Goal: Obtain resource: Download file/media

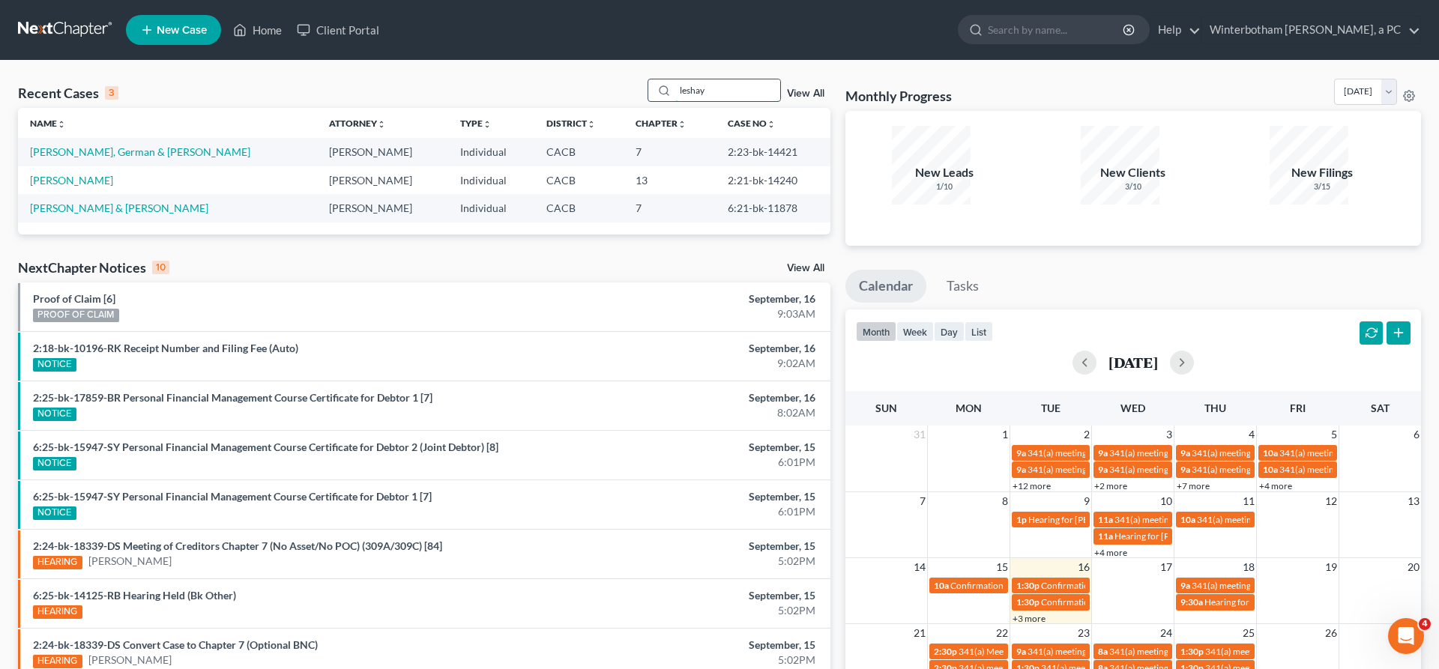
type input "leshay"
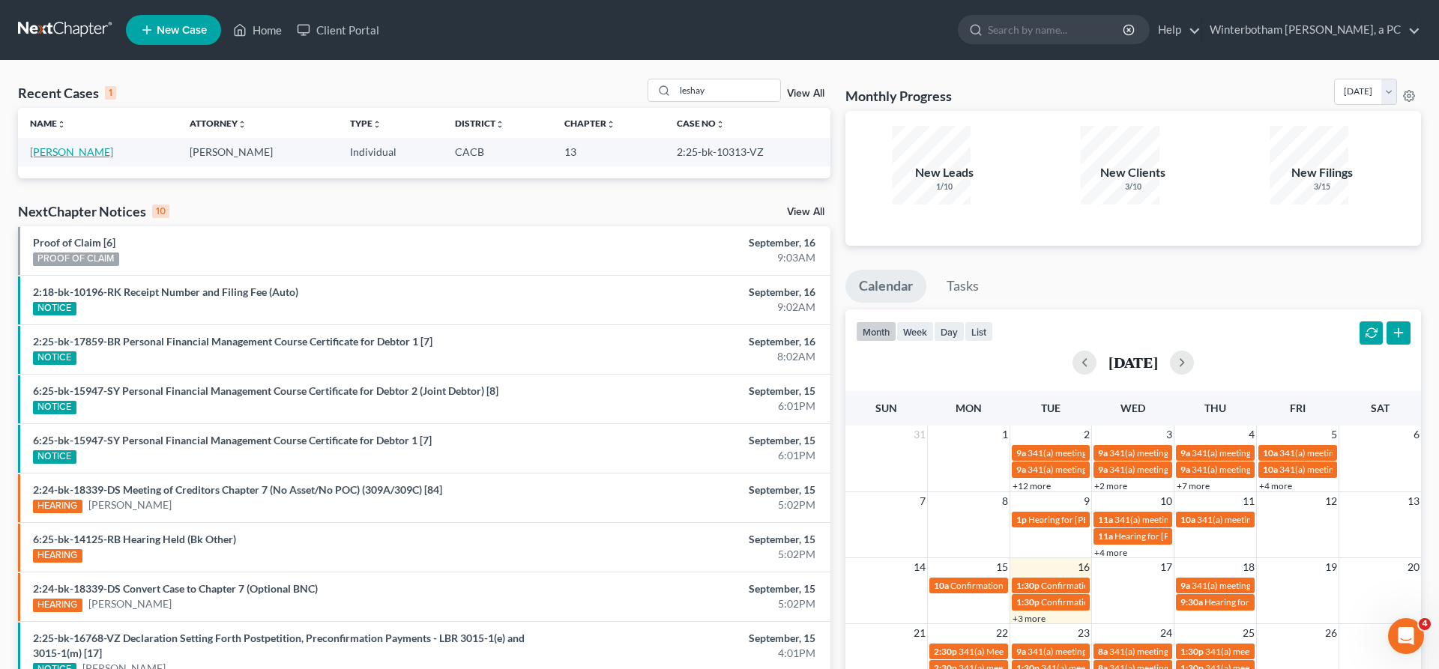
click at [75, 145] on link "[PERSON_NAME]" at bounding box center [71, 151] width 83 height 13
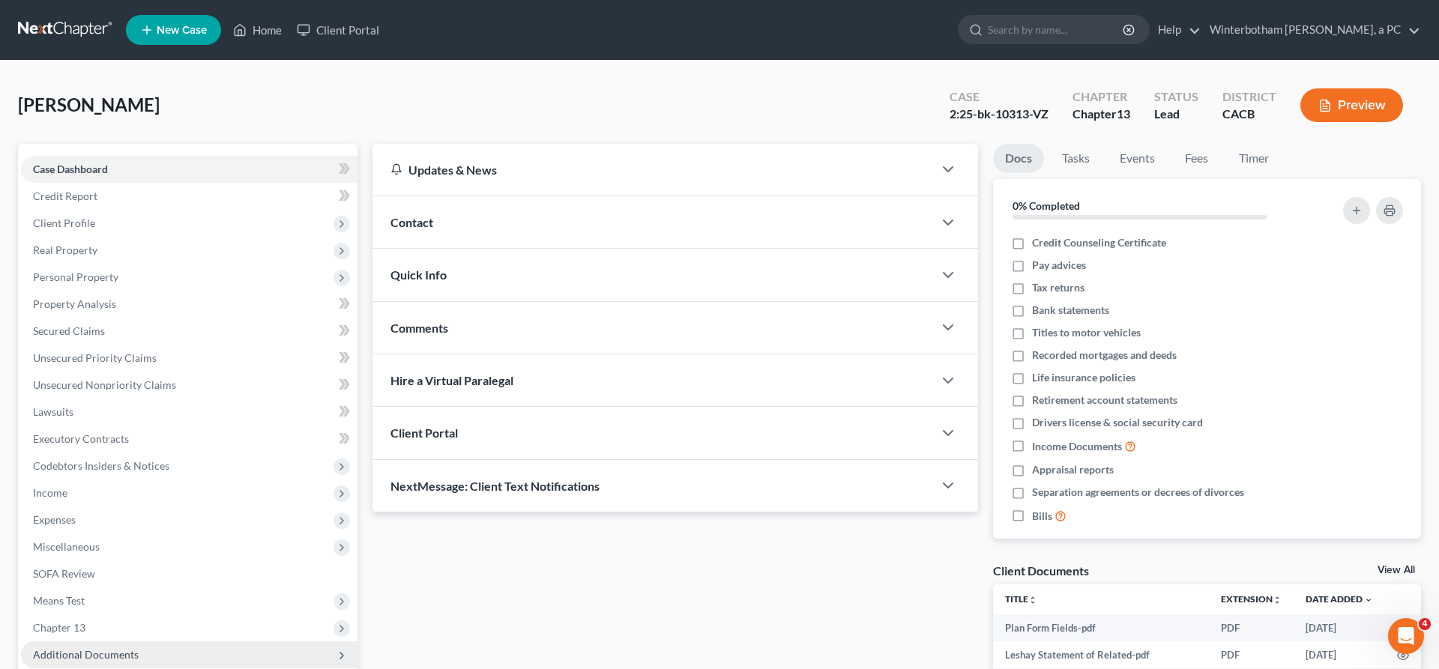
click at [112, 642] on span "Additional Documents" at bounding box center [189, 655] width 337 height 27
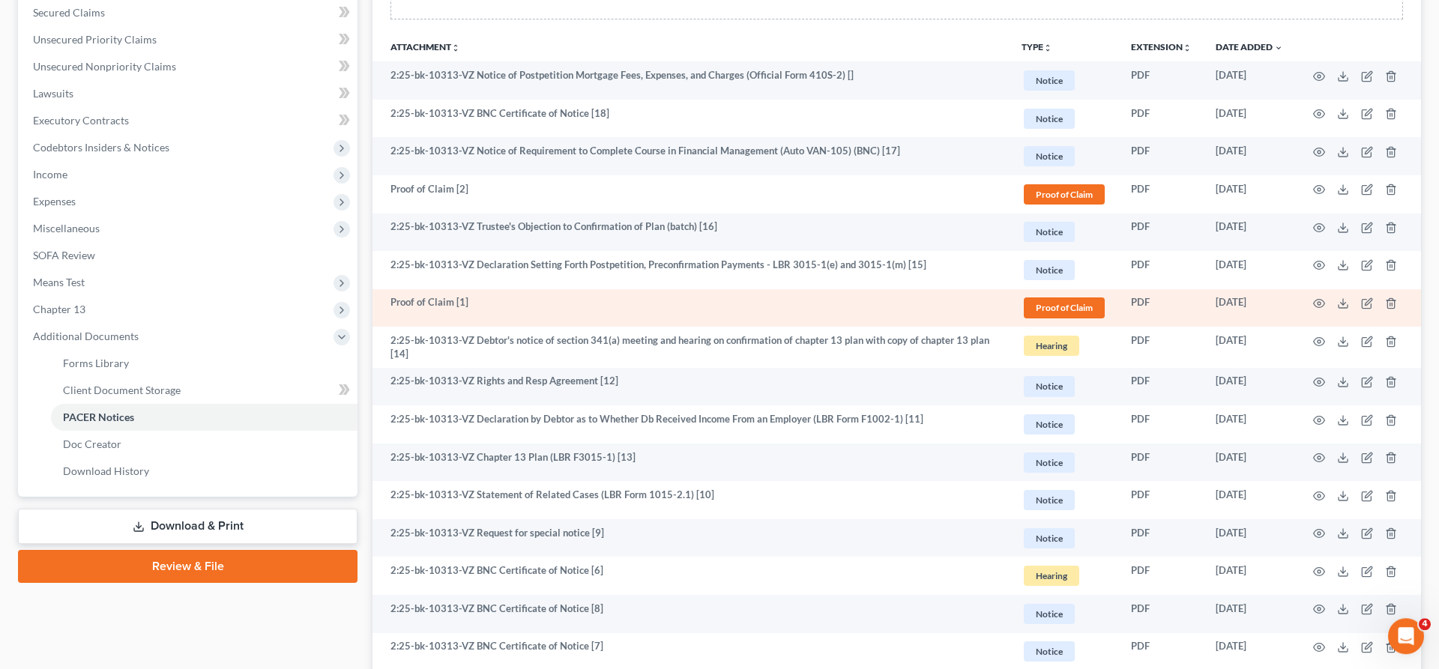
scroll to position [387, 0]
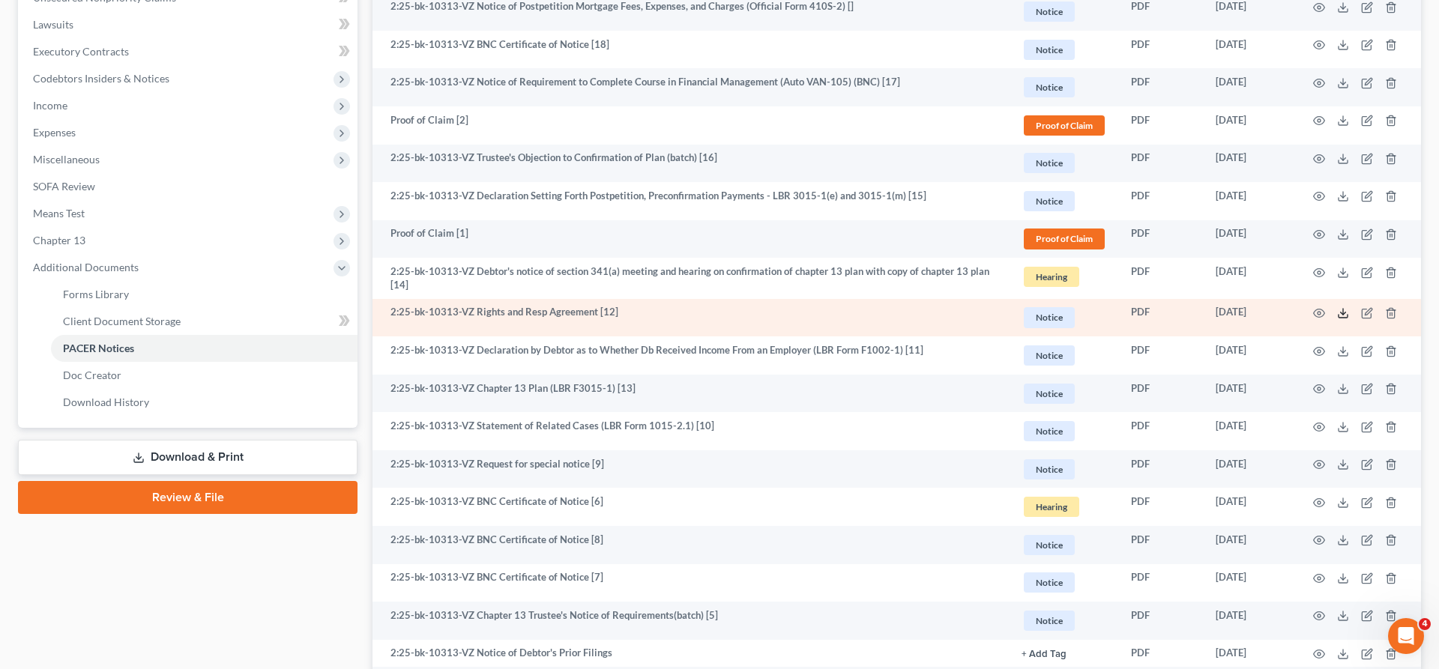
click at [1349, 307] on icon at bounding box center [1343, 313] width 12 height 12
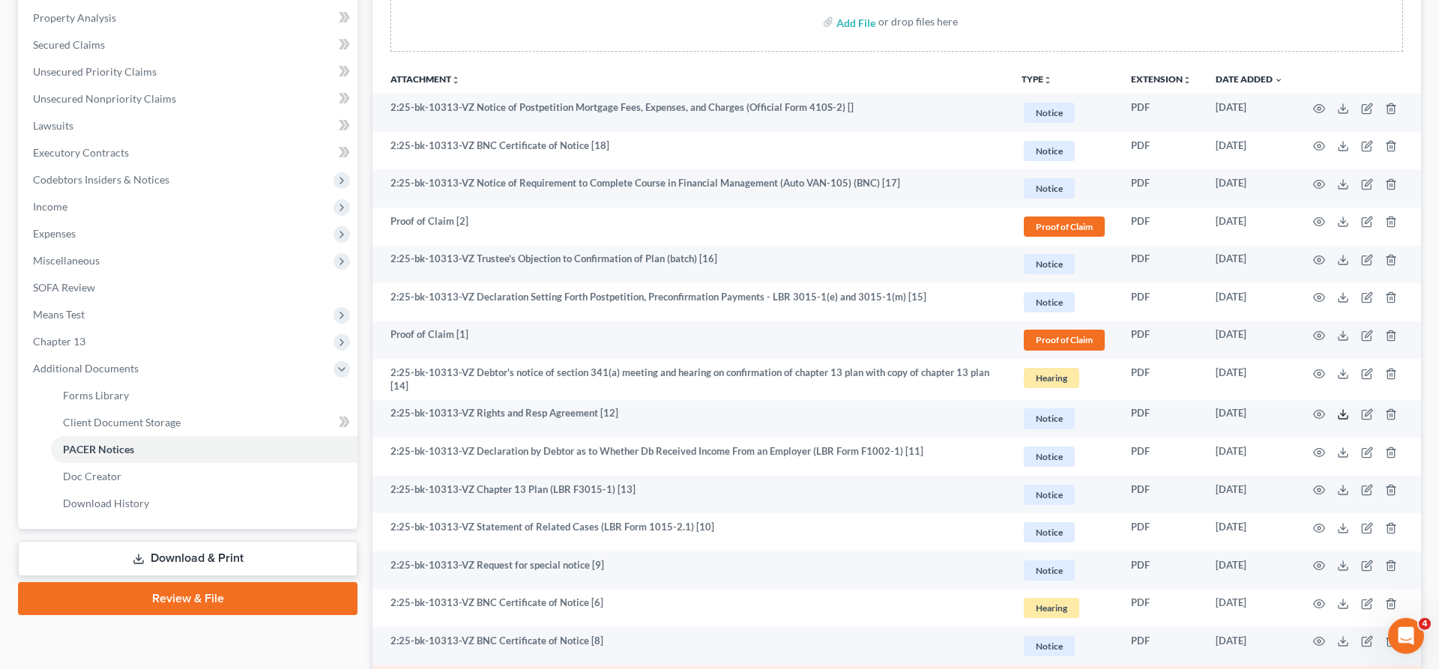
scroll to position [262, 0]
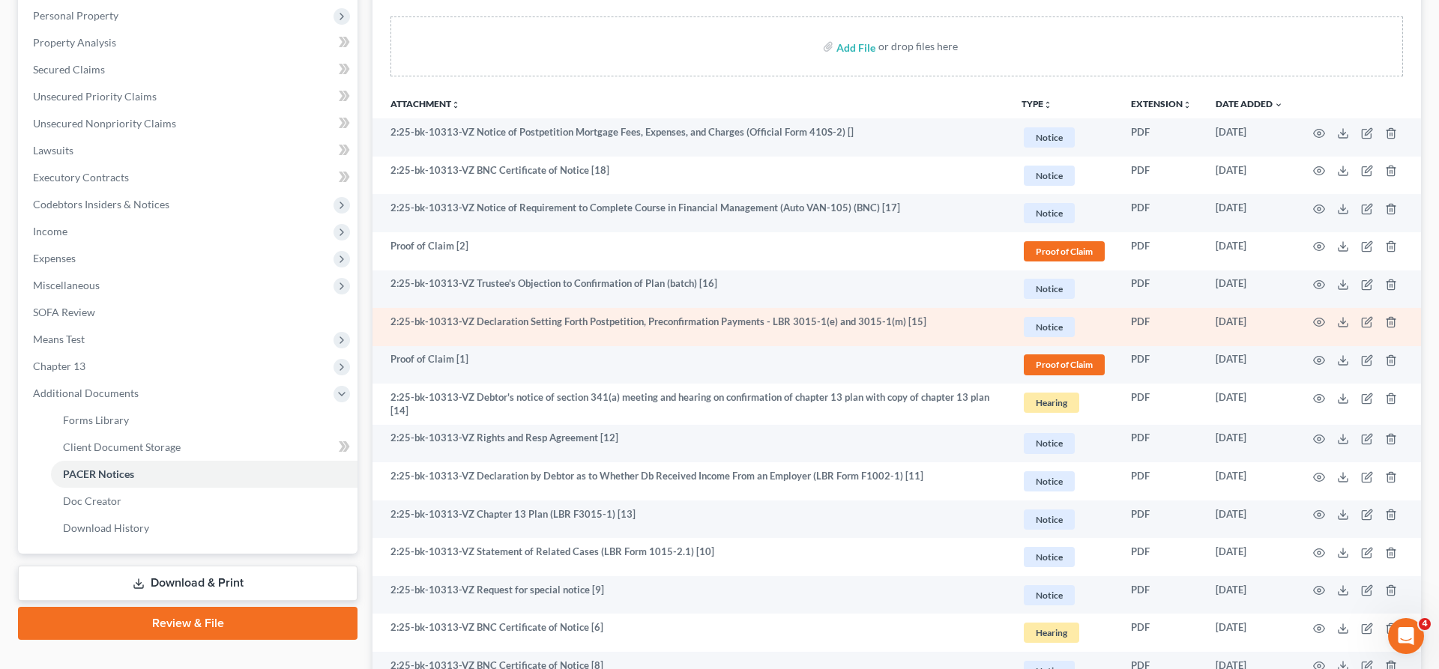
click at [1349, 308] on td at bounding box center [1358, 327] width 126 height 38
click at [1346, 322] on polyline at bounding box center [1343, 323] width 5 height 2
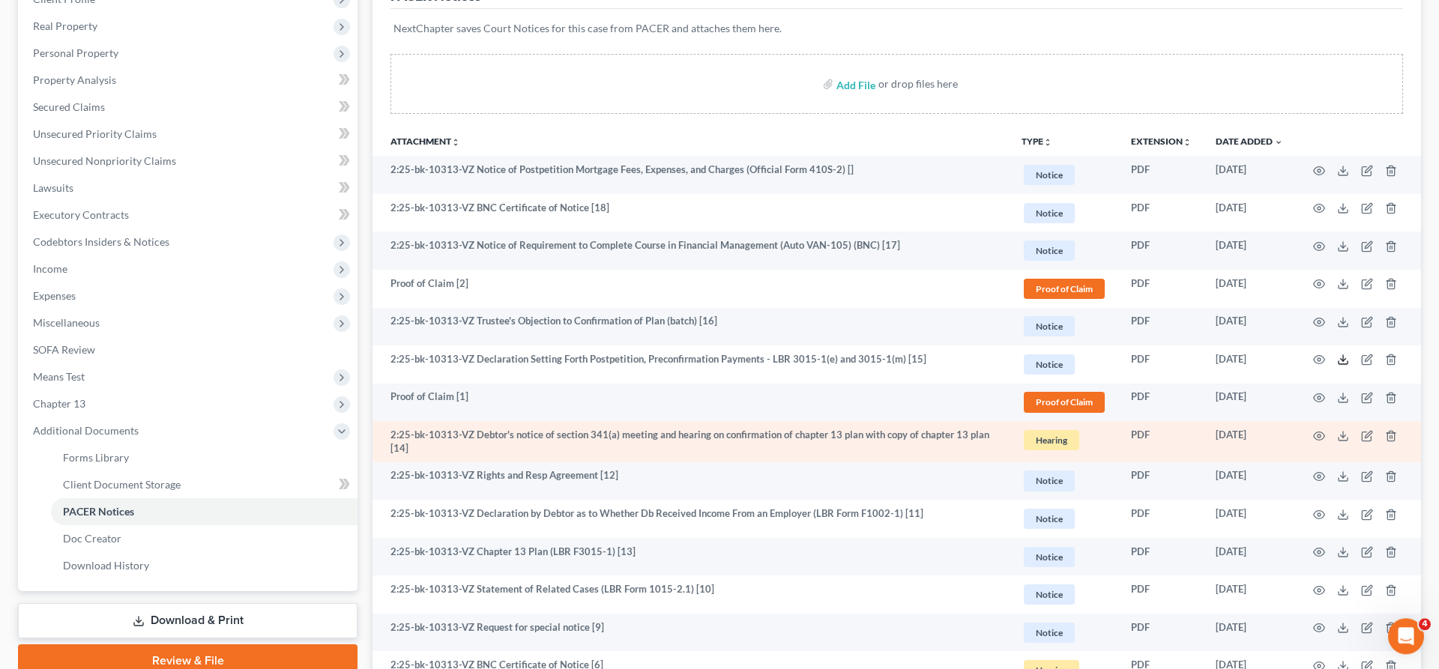
scroll to position [199, 0]
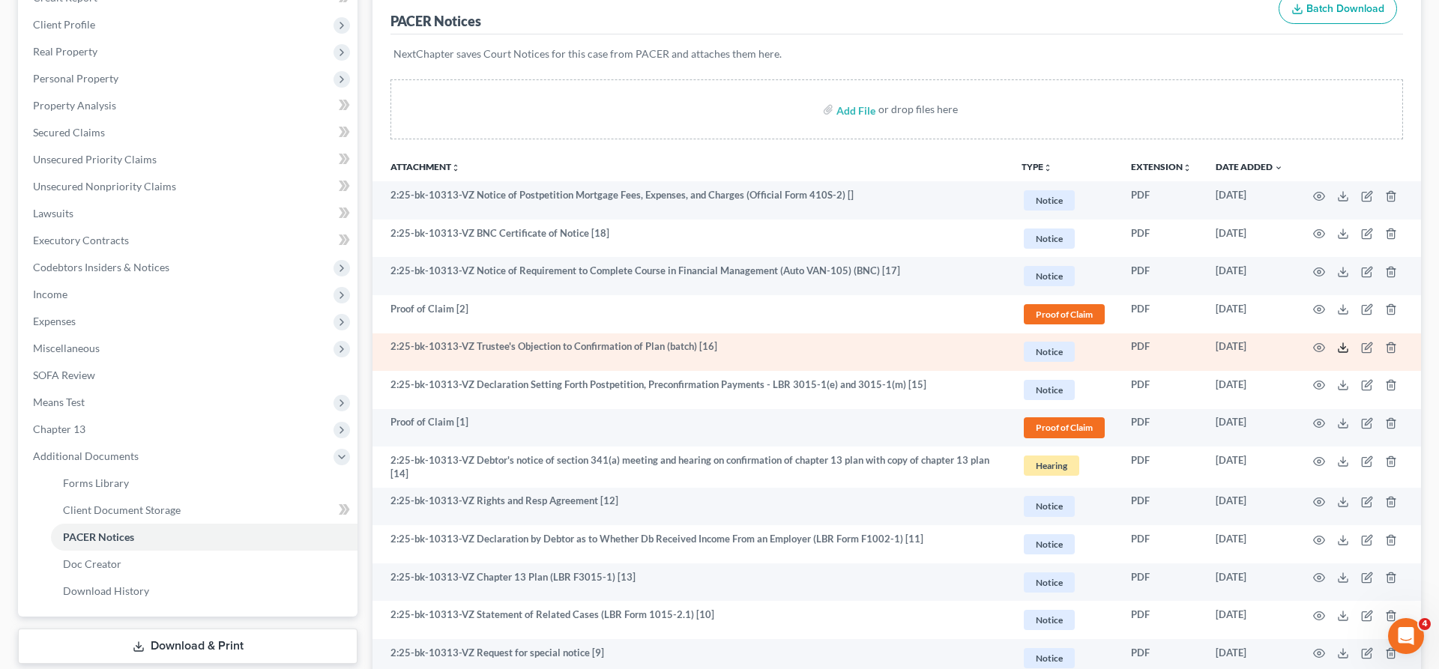
click at [1349, 342] on icon at bounding box center [1343, 348] width 12 height 12
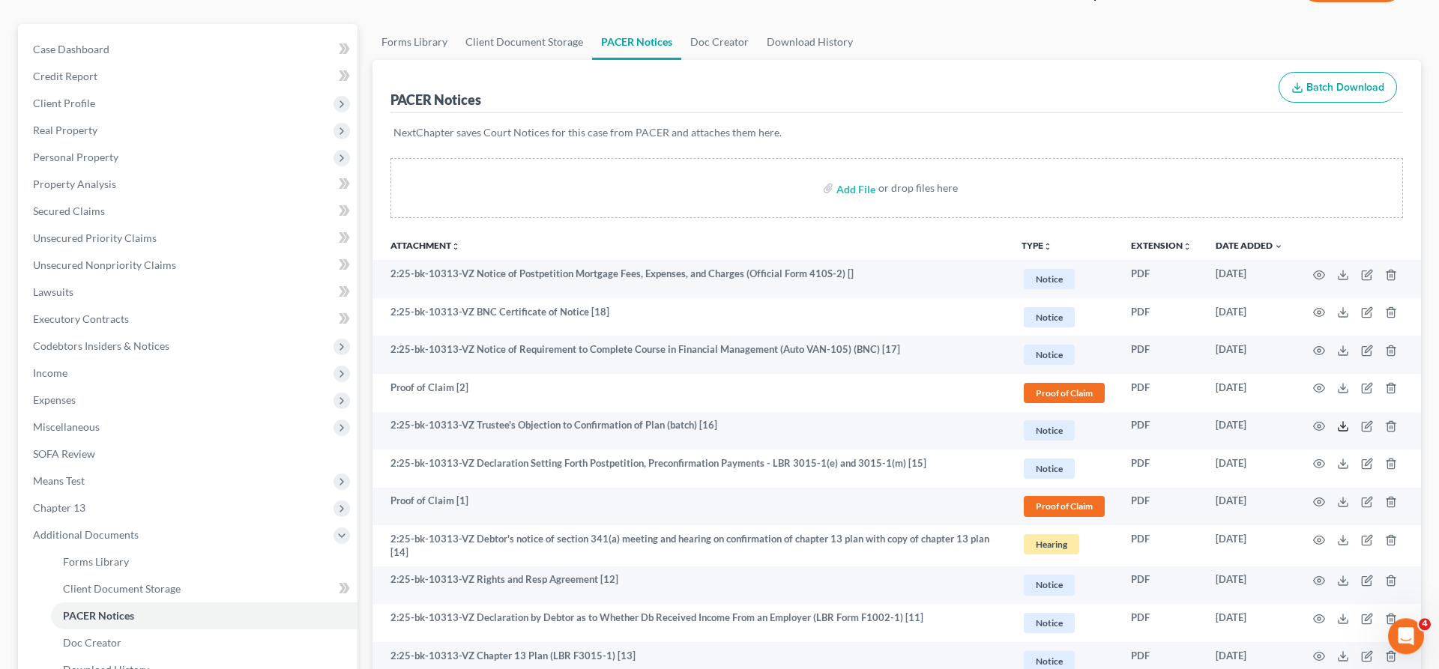
scroll to position [73, 0]
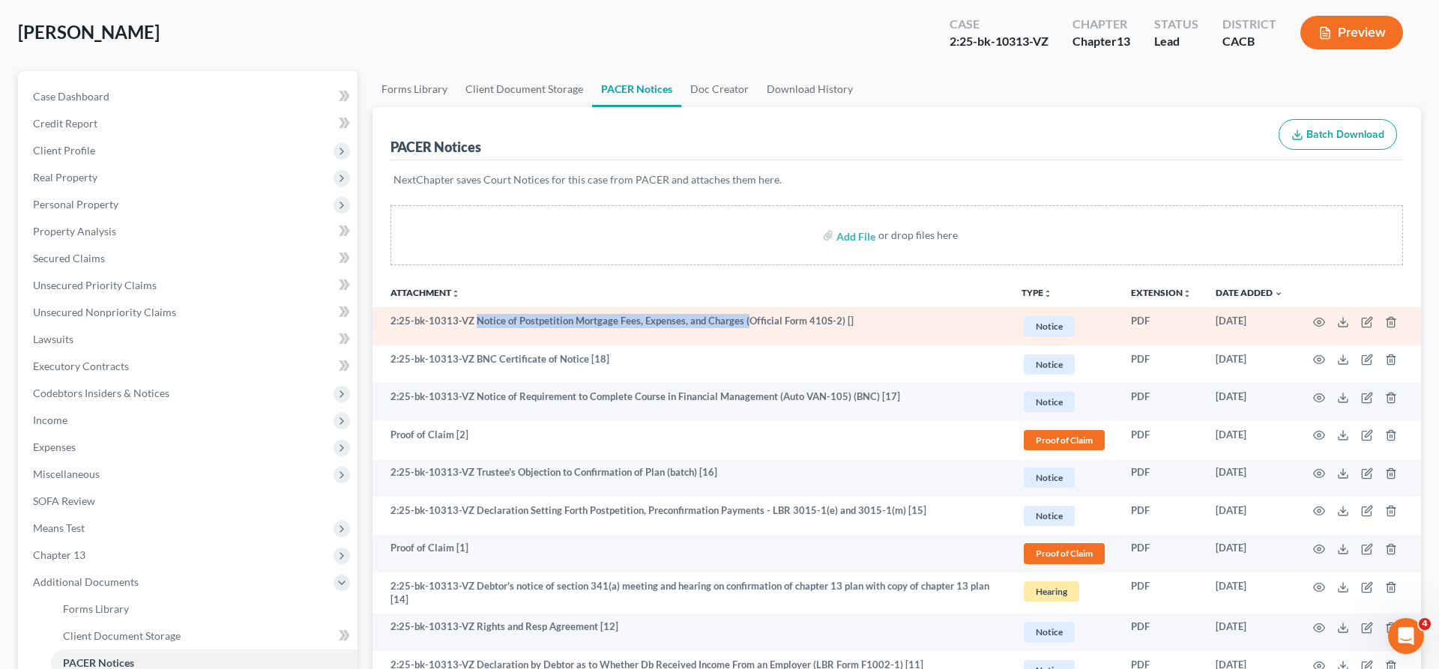
drag, startPoint x: 446, startPoint y: 234, endPoint x: 648, endPoint y: 240, distance: 202.5
click at [648, 307] on td "2:25-bk-10313-VZ Notice of Postpetition Mortgage Fees, Expenses, and Charges (O…" at bounding box center [690, 326] width 637 height 38
copy td "Notice of Postpetition Mortgage Fees, Expenses, and Charges ("
